Goal: Complete application form: Complete application form

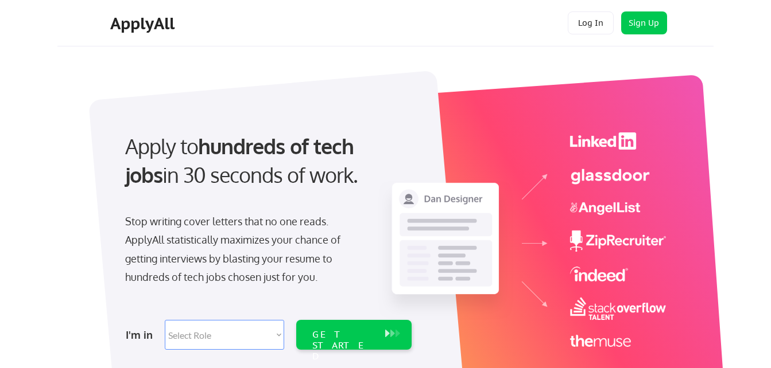
click at [261, 336] on select "Select Role Software Engineering Product Management Customer Success Sales UI/U…" at bounding box center [224, 335] width 119 height 30
select select ""marketing___comms""
click at [165, 320] on select "Select Role Software Engineering Product Management Customer Success Sales UI/U…" at bounding box center [224, 335] width 119 height 30
select select ""marketing___comms""
click at [349, 340] on div "GET STARTED" at bounding box center [342, 345] width 61 height 33
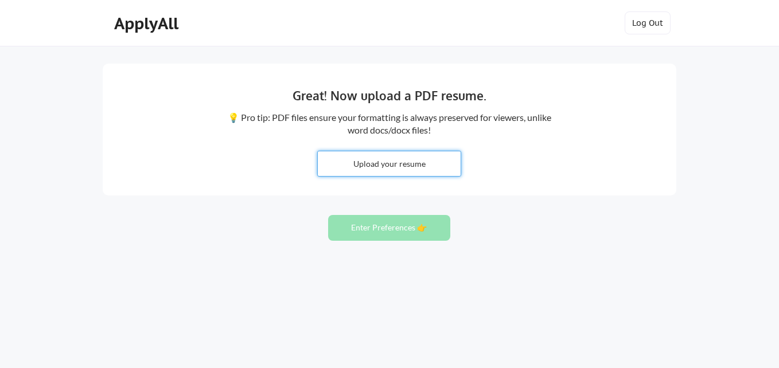
click at [382, 166] on input "file" at bounding box center [389, 164] width 143 height 25
type input "C:\fakepath\Jennifer L. Kehoe - September.docx"
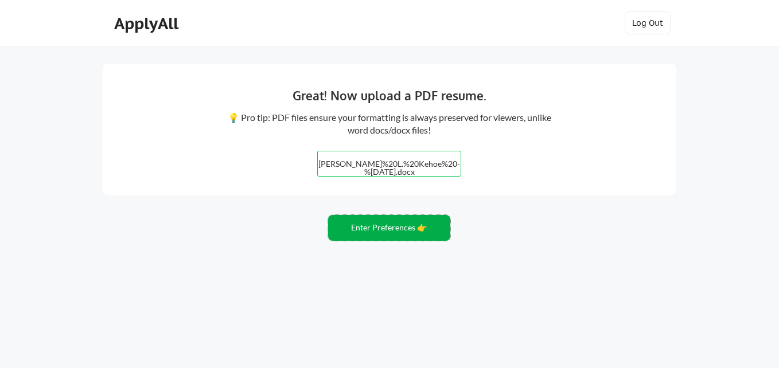
click at [407, 225] on button "Enter Preferences 👉" at bounding box center [389, 228] width 122 height 26
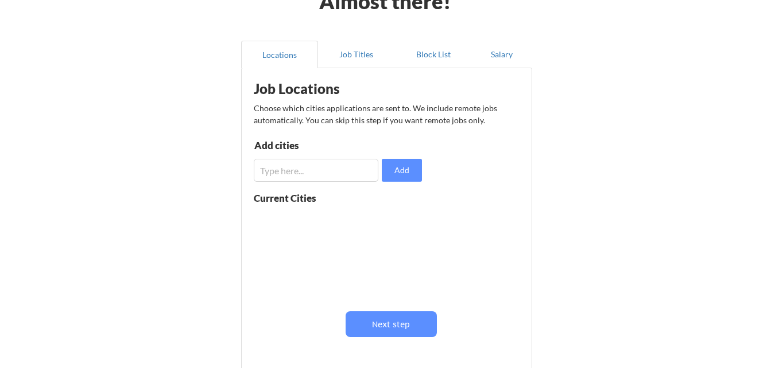
scroll to position [73, 0]
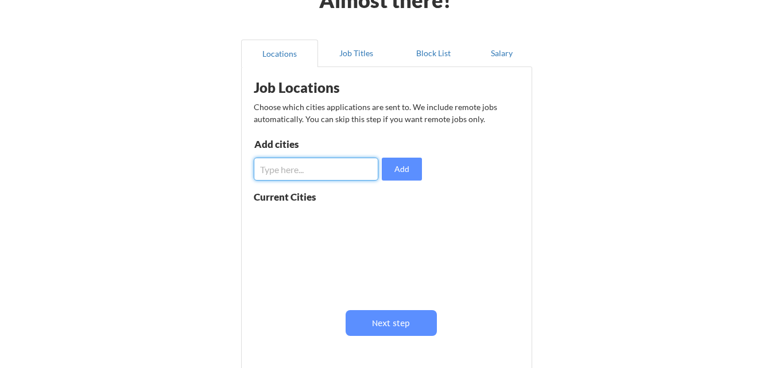
click at [304, 166] on input "input" at bounding box center [316, 169] width 125 height 23
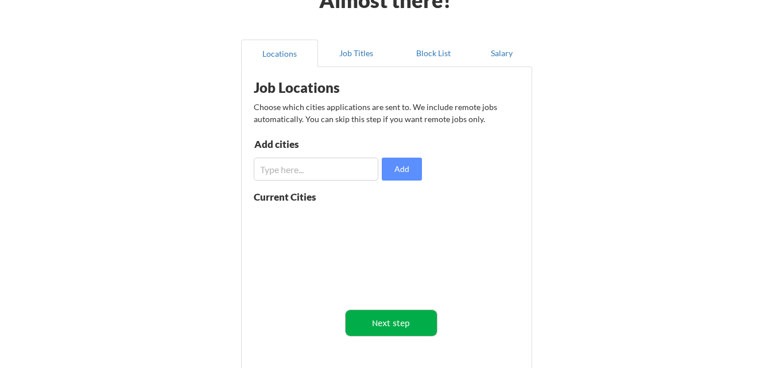
click at [399, 324] on button "Next step" at bounding box center [390, 323] width 91 height 26
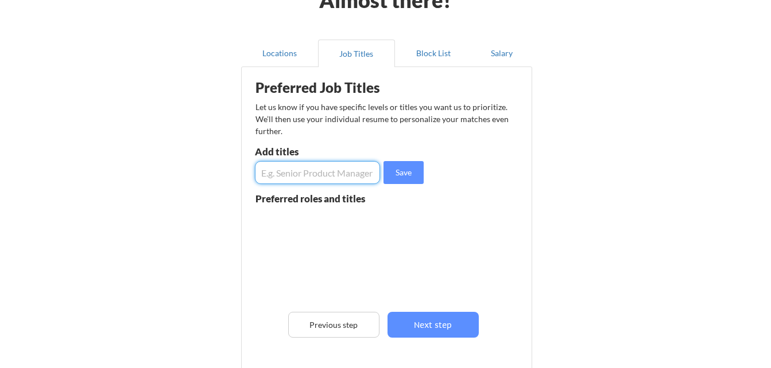
click at [313, 172] on input "input" at bounding box center [317, 172] width 125 height 23
type input "Senior Product Marketing Manager"
click at [405, 180] on button "Save" at bounding box center [403, 172] width 40 height 23
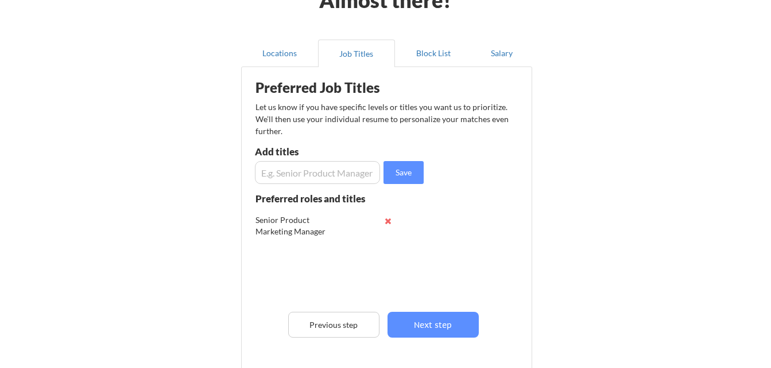
click at [339, 170] on input "input" at bounding box center [317, 172] width 125 height 23
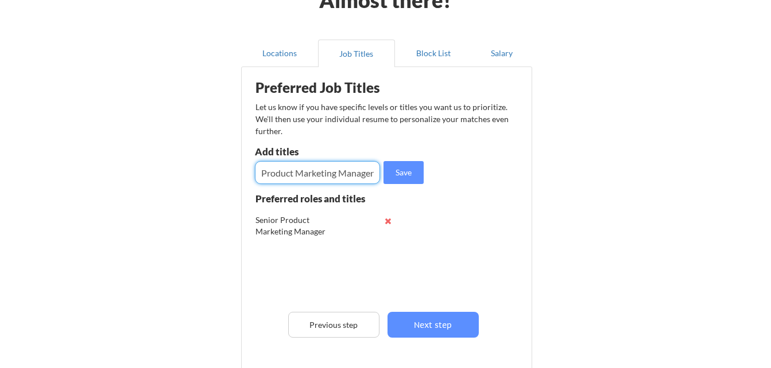
scroll to position [0, 1]
type input "Product Marketing Manager"
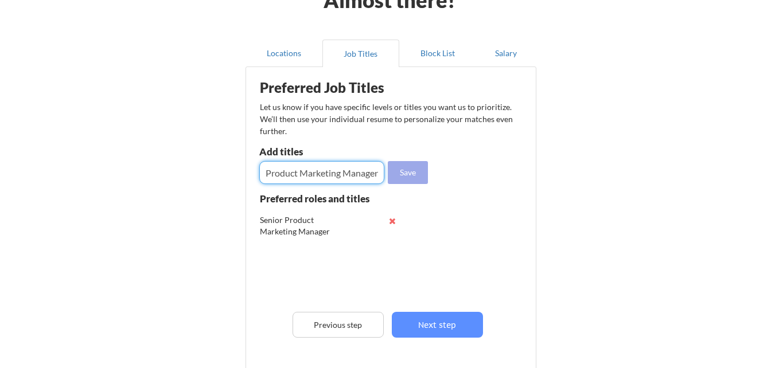
scroll to position [0, 0]
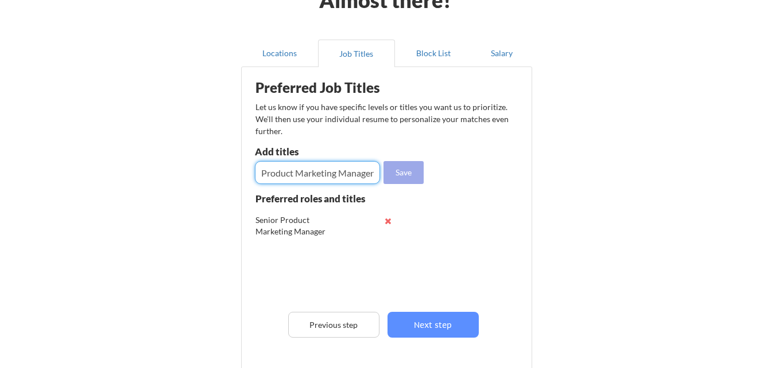
click at [401, 177] on button "Save" at bounding box center [403, 172] width 40 height 23
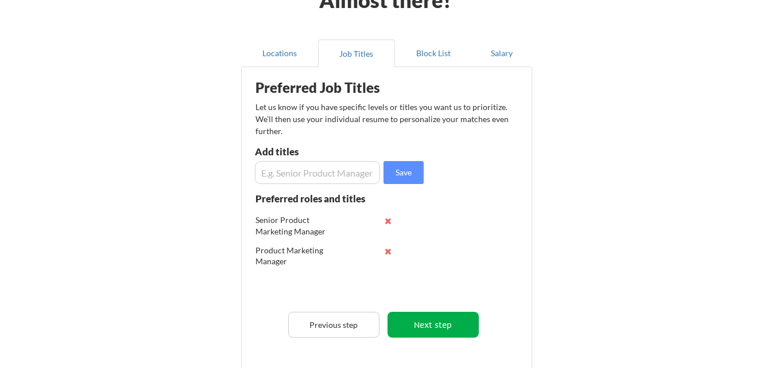
click at [450, 325] on button "Next step" at bounding box center [432, 325] width 91 height 26
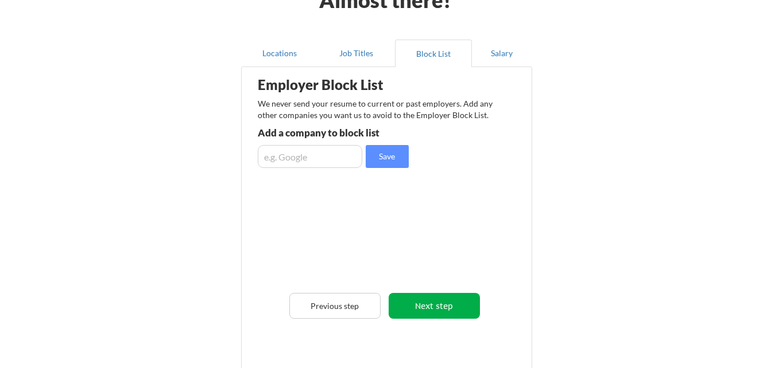
click at [427, 306] on button "Next step" at bounding box center [434, 306] width 91 height 26
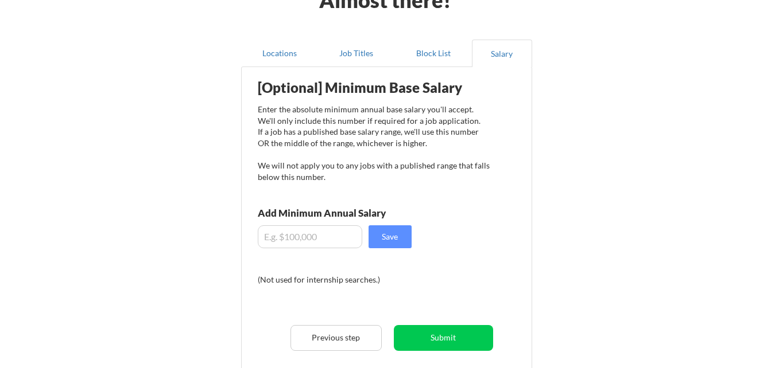
click at [292, 236] on input "input" at bounding box center [310, 237] width 104 height 23
click at [303, 237] on input "input" at bounding box center [310, 237] width 104 height 23
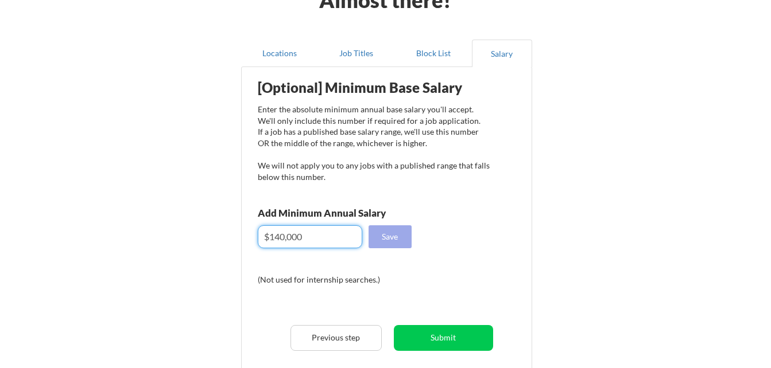
type input "$140,000"
click at [398, 232] on button "Save" at bounding box center [389, 237] width 43 height 23
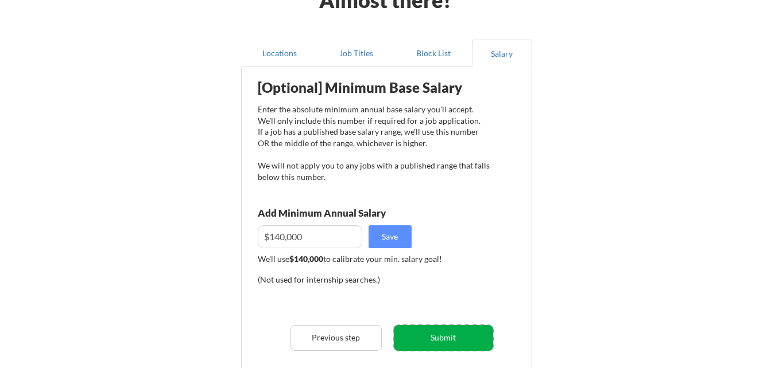
click at [452, 340] on button "Submit" at bounding box center [443, 338] width 99 height 26
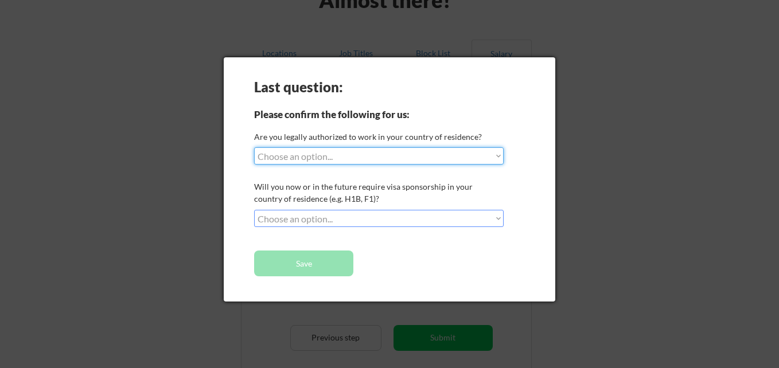
click at [499, 157] on select "Choose an option... Yes, I am a US Citizen Yes, I am a Canadian Citizen Yes, I …" at bounding box center [379, 155] width 250 height 17
select select ""yes__i_am_a_us_citizen""
click at [254, 147] on select "Choose an option... Yes, I am a US Citizen Yes, I am a Canadian Citizen Yes, I …" at bounding box center [379, 155] width 250 height 17
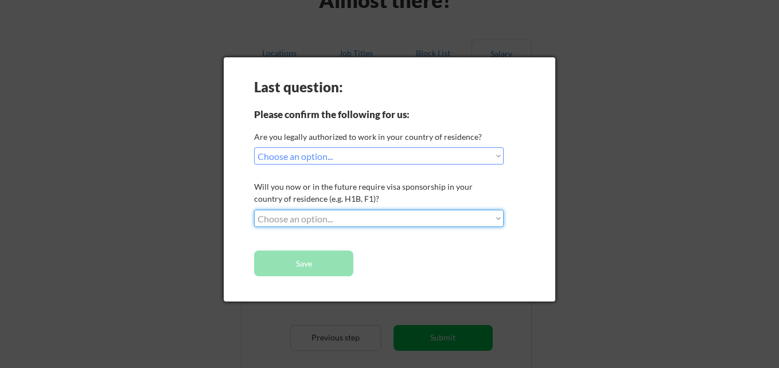
click at [500, 219] on select "Choose an option... No, I will not need sponsorship Yes, I will need sponsorship" at bounding box center [379, 218] width 250 height 17
select select ""no__i_will_not_need_sponsorship""
click at [254, 210] on select "Choose an option... No, I will not need sponsorship Yes, I will need sponsorship" at bounding box center [379, 218] width 250 height 17
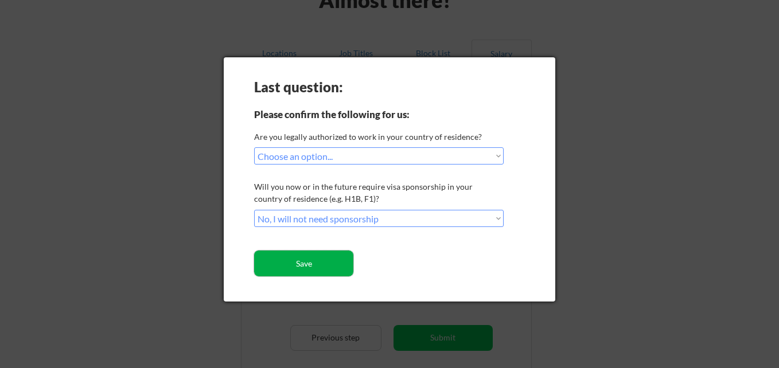
click at [327, 262] on button "Save" at bounding box center [303, 264] width 99 height 26
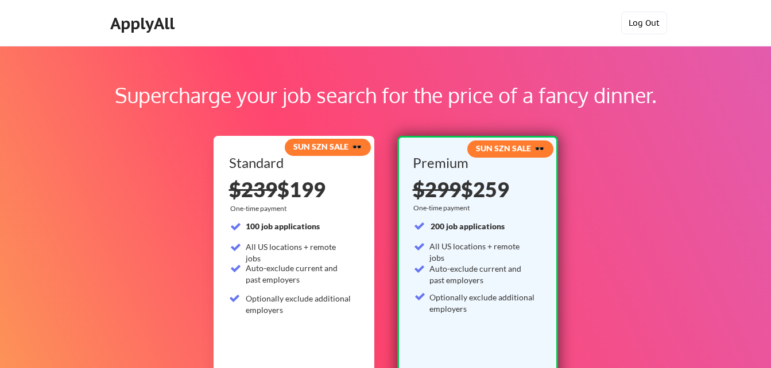
click at [645, 32] on button "Log Out" at bounding box center [644, 22] width 46 height 23
